Goal: Task Accomplishment & Management: Use online tool/utility

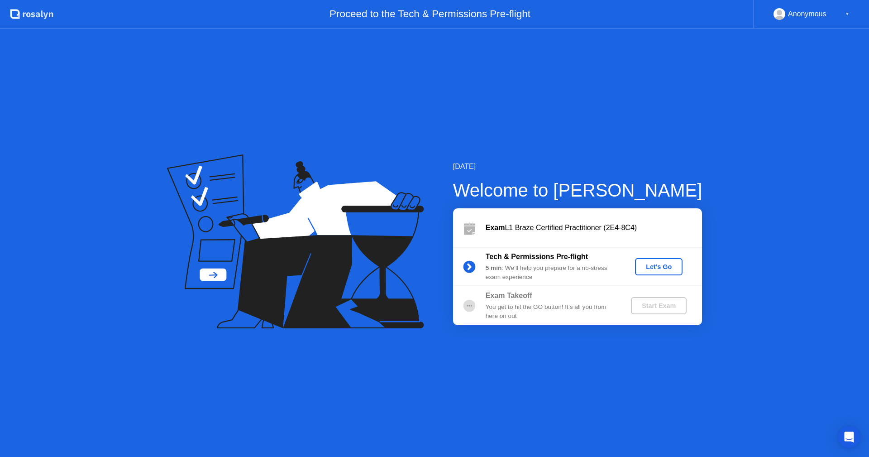
click at [654, 268] on div "Let's Go" at bounding box center [659, 266] width 40 height 7
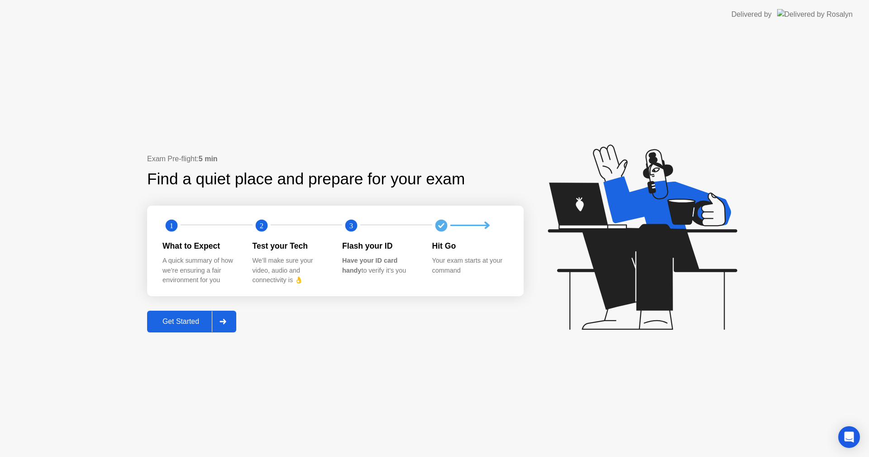
click at [197, 323] on div "Get Started" at bounding box center [181, 321] width 62 height 8
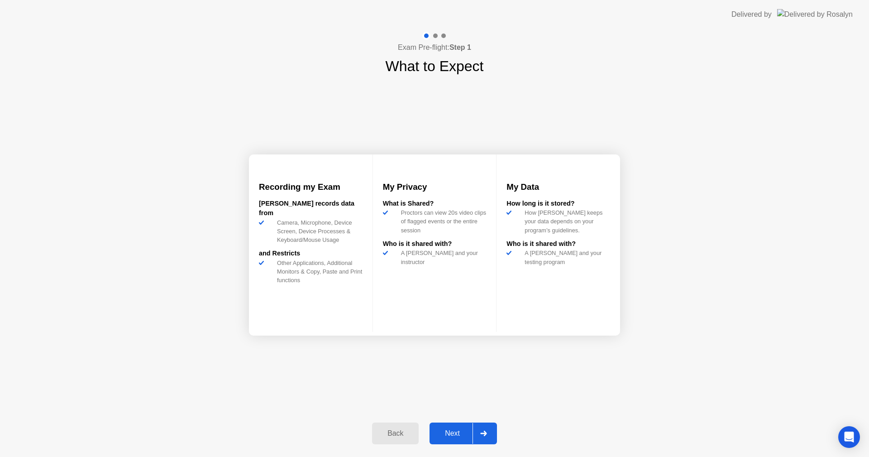
click at [456, 431] on div "Next" at bounding box center [452, 433] width 40 height 8
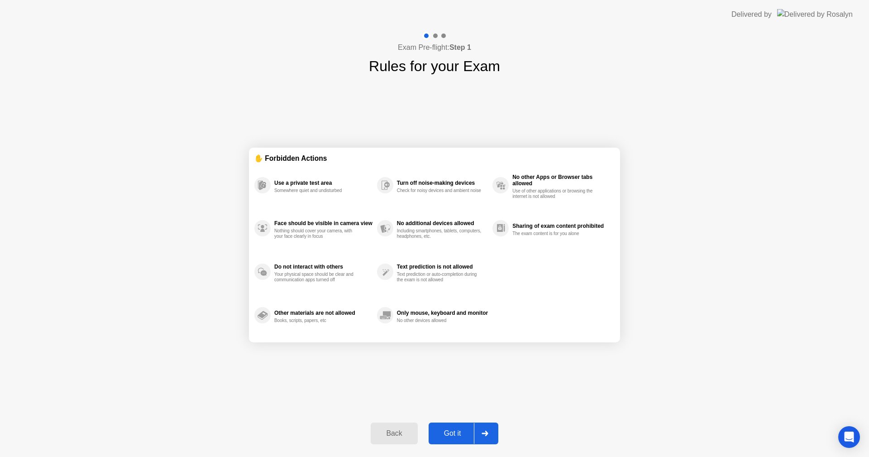
click at [455, 437] on div "Got it" at bounding box center [453, 433] width 43 height 8
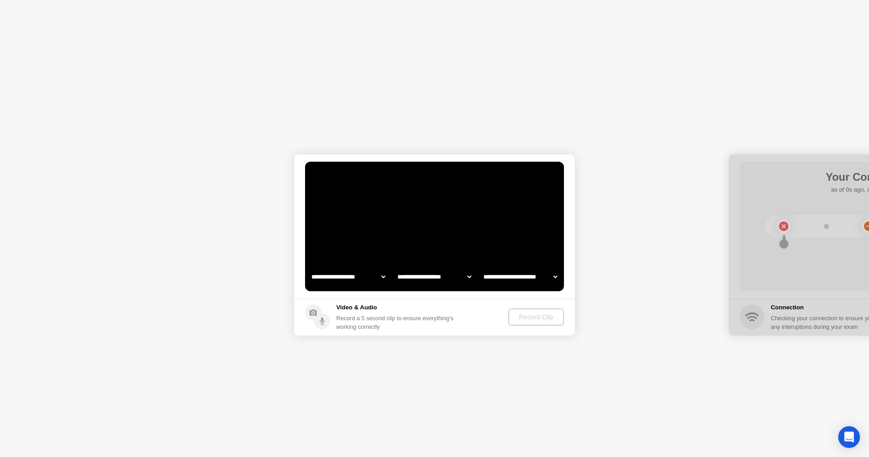
select select "**********"
select select "*******"
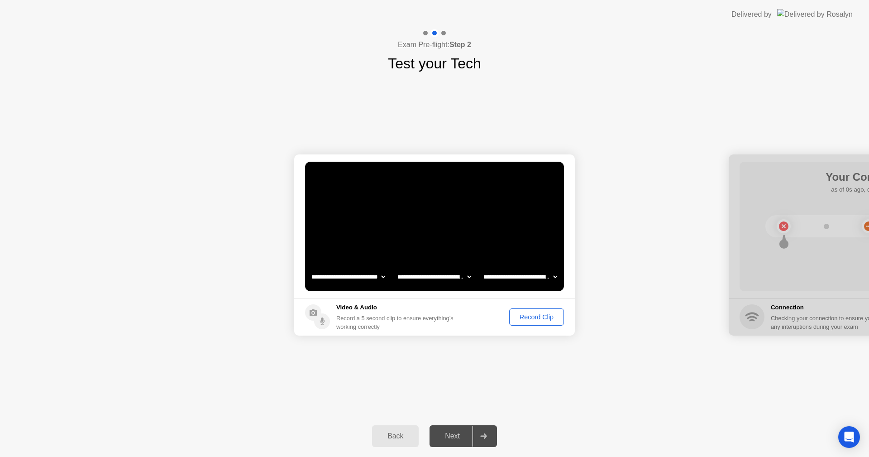
click at [441, 433] on div "Next" at bounding box center [452, 436] width 40 height 8
click at [533, 317] on div "Record Clip" at bounding box center [537, 316] width 48 height 7
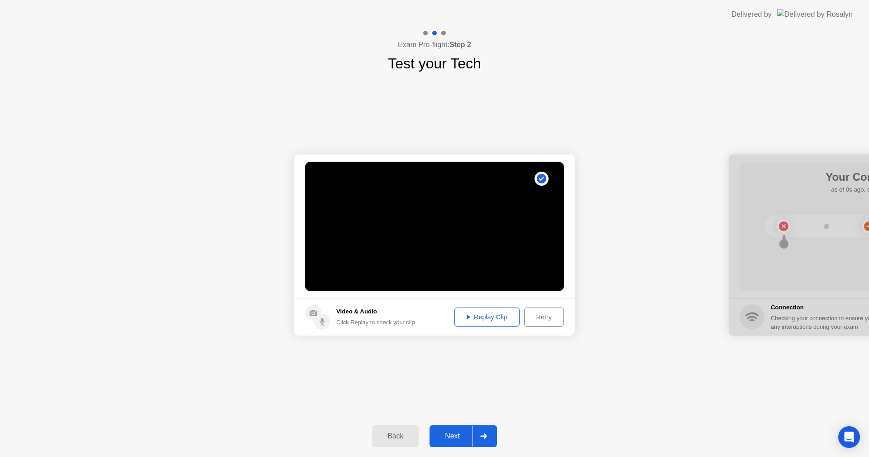
click at [489, 317] on div "Replay Clip" at bounding box center [487, 316] width 59 height 7
click at [452, 440] on div "Next" at bounding box center [452, 436] width 40 height 8
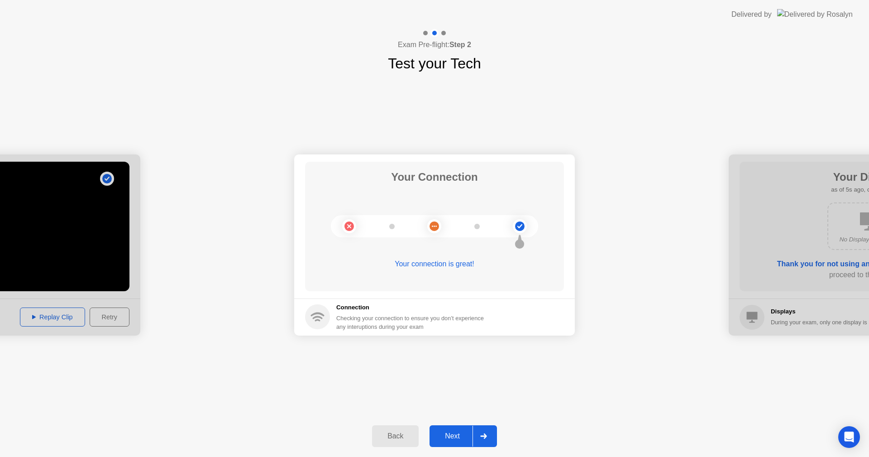
click at [451, 440] on div "Next" at bounding box center [452, 436] width 40 height 8
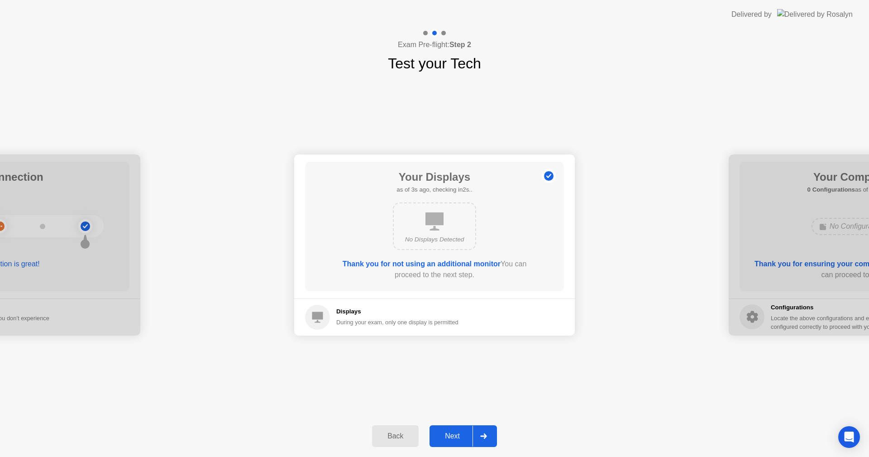
click at [456, 436] on div "Next" at bounding box center [452, 436] width 40 height 8
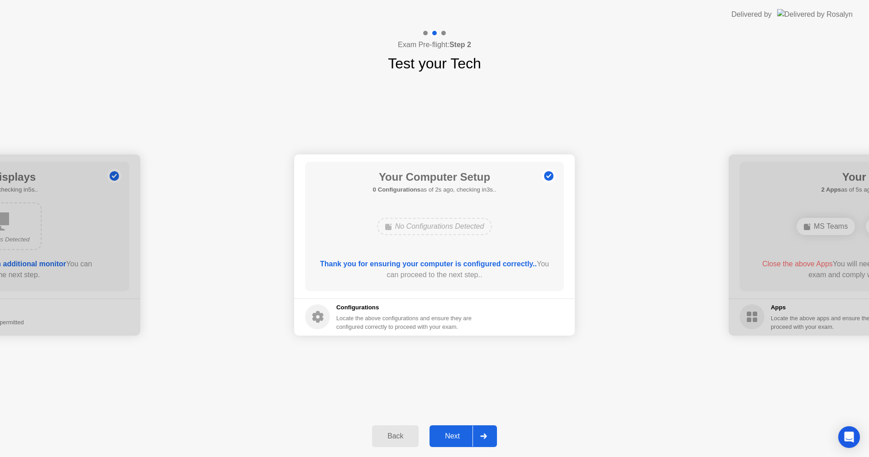
click at [449, 437] on div "Next" at bounding box center [452, 436] width 40 height 8
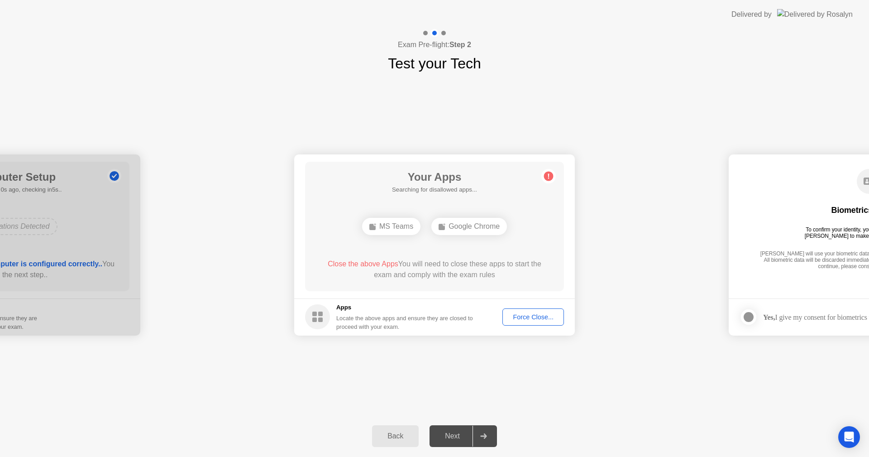
click at [527, 318] on div "Force Close..." at bounding box center [533, 316] width 55 height 7
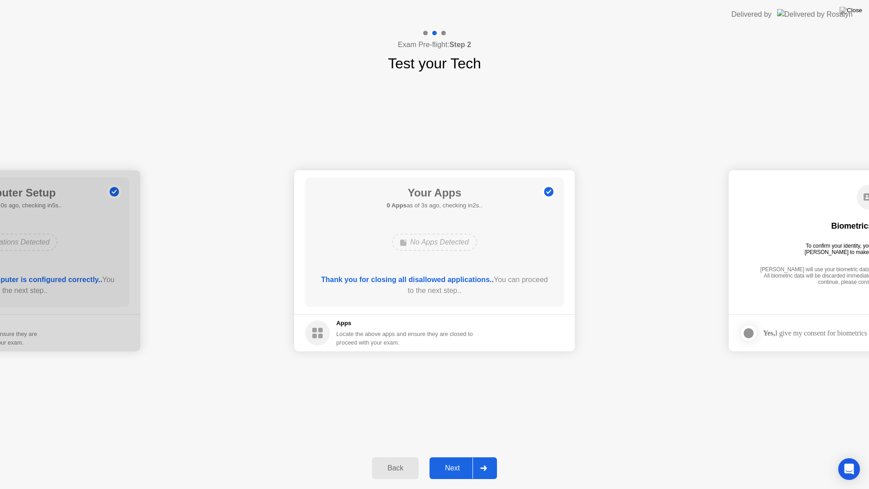
click at [451, 456] on div "Next" at bounding box center [452, 468] width 40 height 8
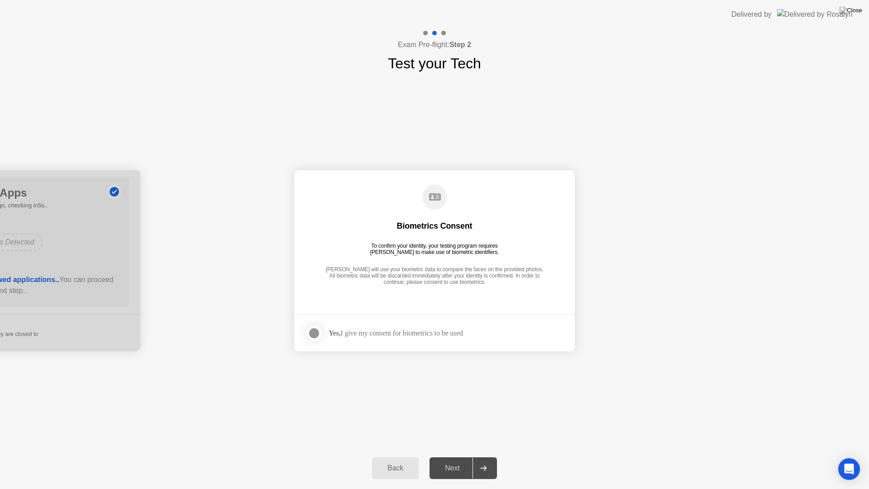
click at [314, 330] on div at bounding box center [314, 333] width 11 height 11
click at [450, 456] on div "Next" at bounding box center [452, 468] width 40 height 8
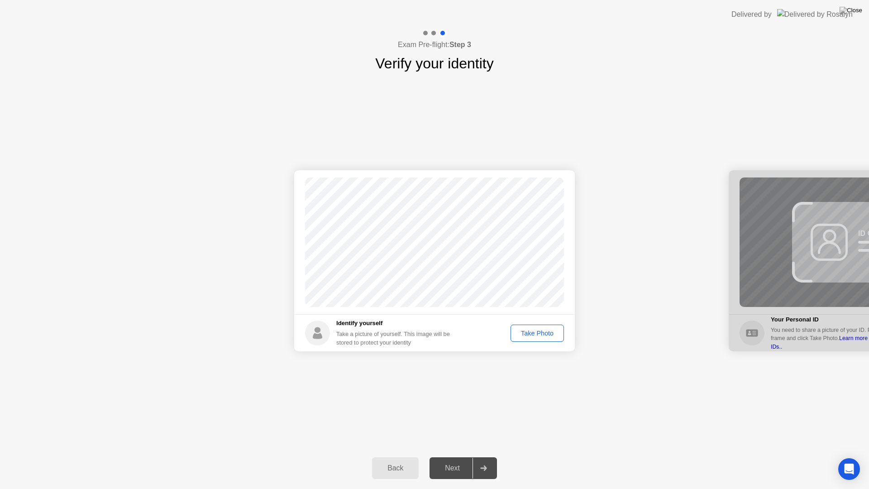
click at [541, 331] on div "Take Photo" at bounding box center [537, 333] width 47 height 7
click at [453, 456] on div "Next" at bounding box center [452, 468] width 40 height 8
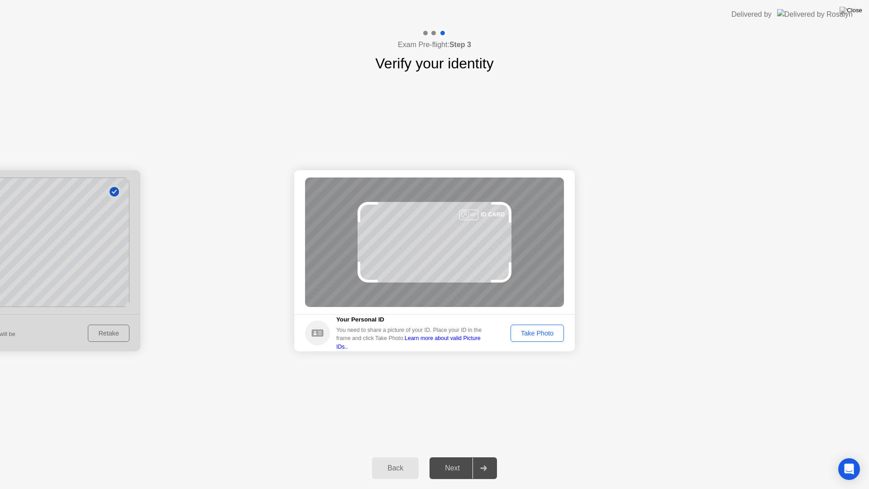
click at [541, 333] on div "Take Photo" at bounding box center [537, 333] width 47 height 7
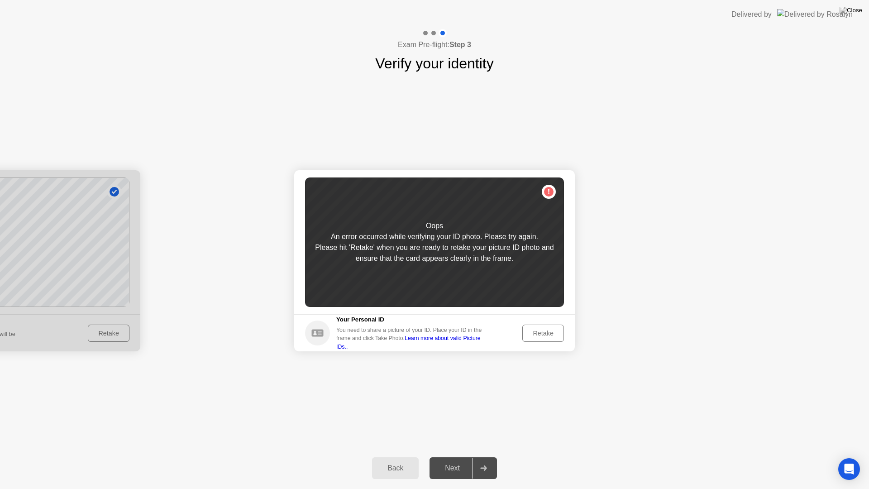
click at [543, 335] on div "Retake" at bounding box center [543, 333] width 35 height 7
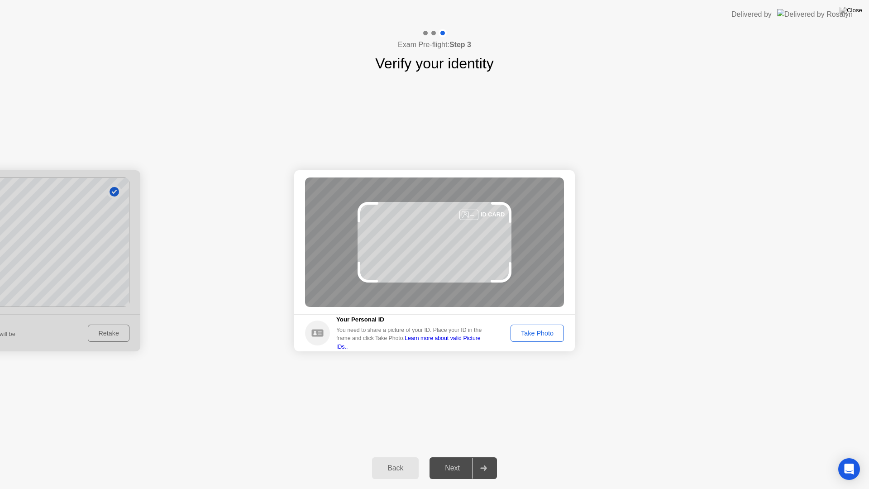
click at [545, 336] on div "Take Photo" at bounding box center [537, 333] width 47 height 7
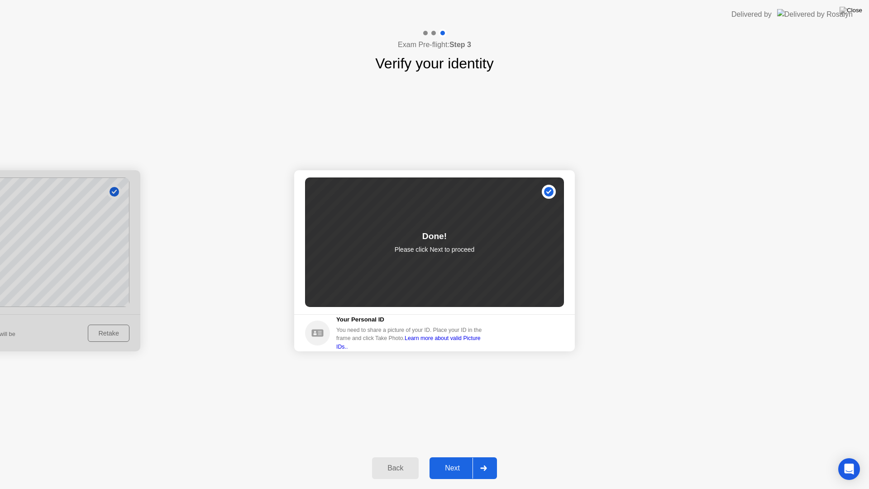
click at [458, 456] on div "Next" at bounding box center [452, 468] width 40 height 8
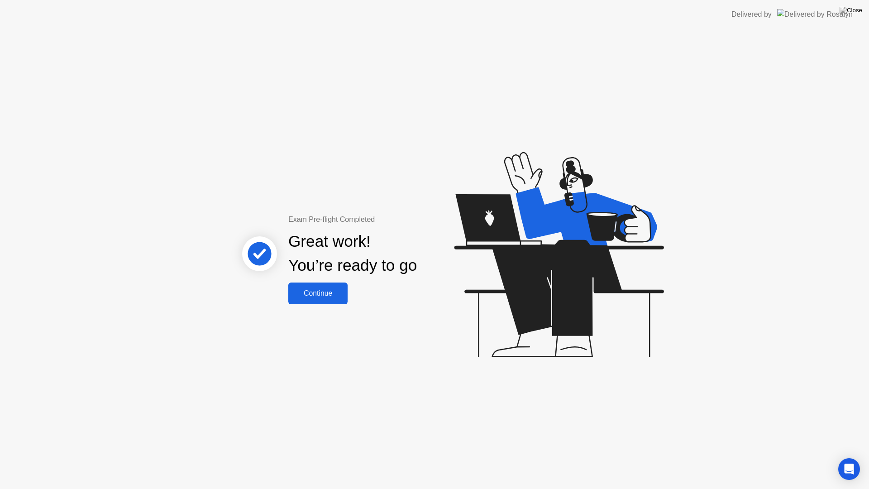
click at [314, 289] on div "Continue" at bounding box center [318, 293] width 54 height 8
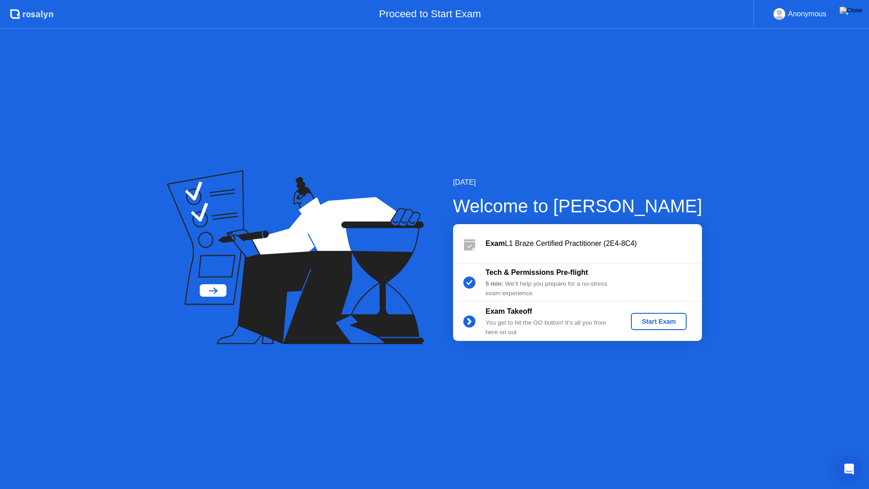
click at [658, 323] on div "Start Exam" at bounding box center [659, 321] width 48 height 7
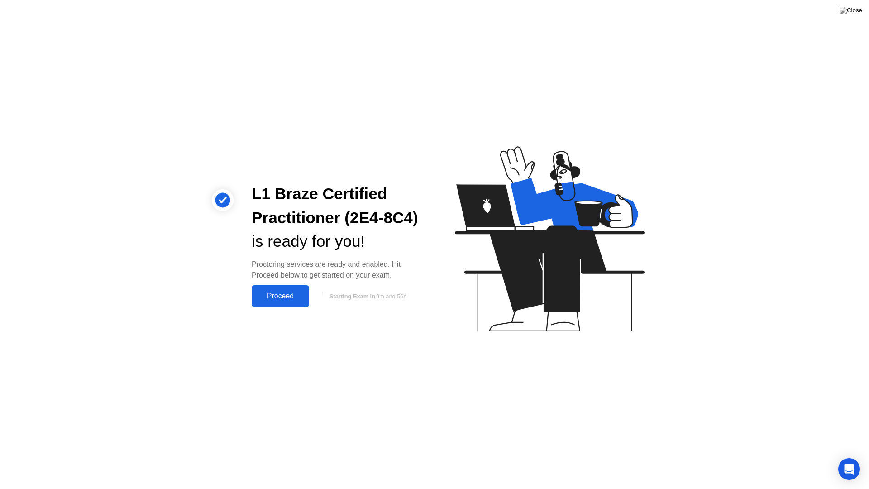
click at [281, 299] on div "Proceed" at bounding box center [280, 296] width 52 height 8
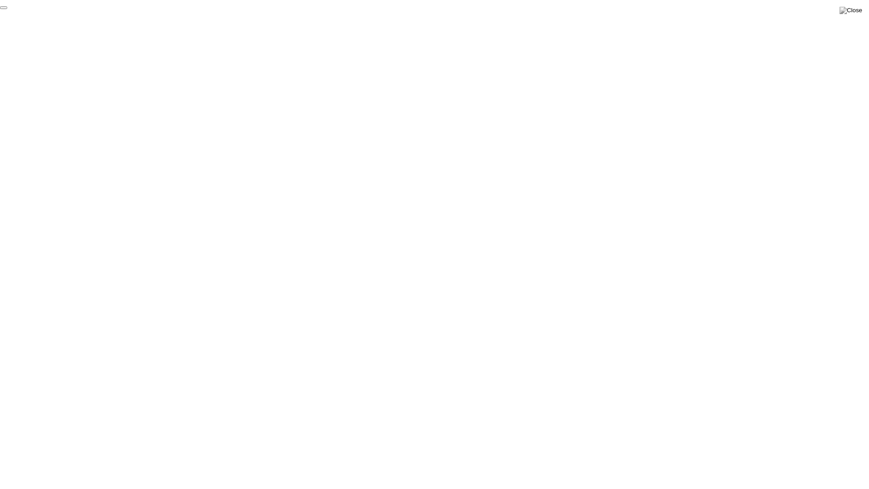
click div "End Proctoring Session"
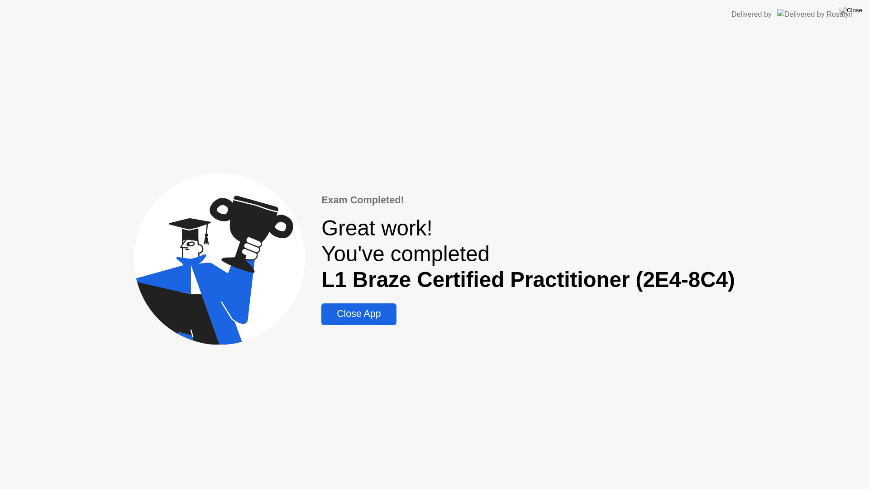
click at [367, 310] on div "Close App" at bounding box center [358, 313] width 69 height 11
